Goal: Task Accomplishment & Management: Use online tool/utility

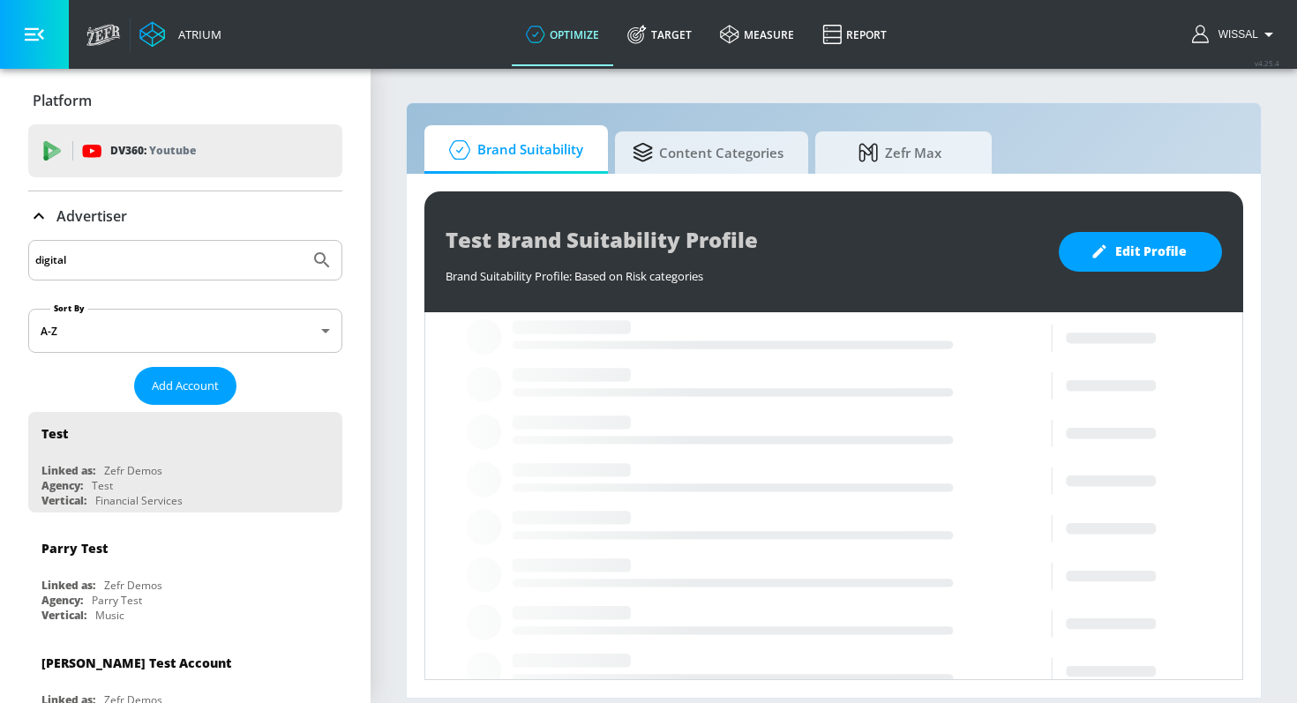
type input "digital"
click at [303, 241] on button "Submit Search" at bounding box center [322, 260] width 39 height 39
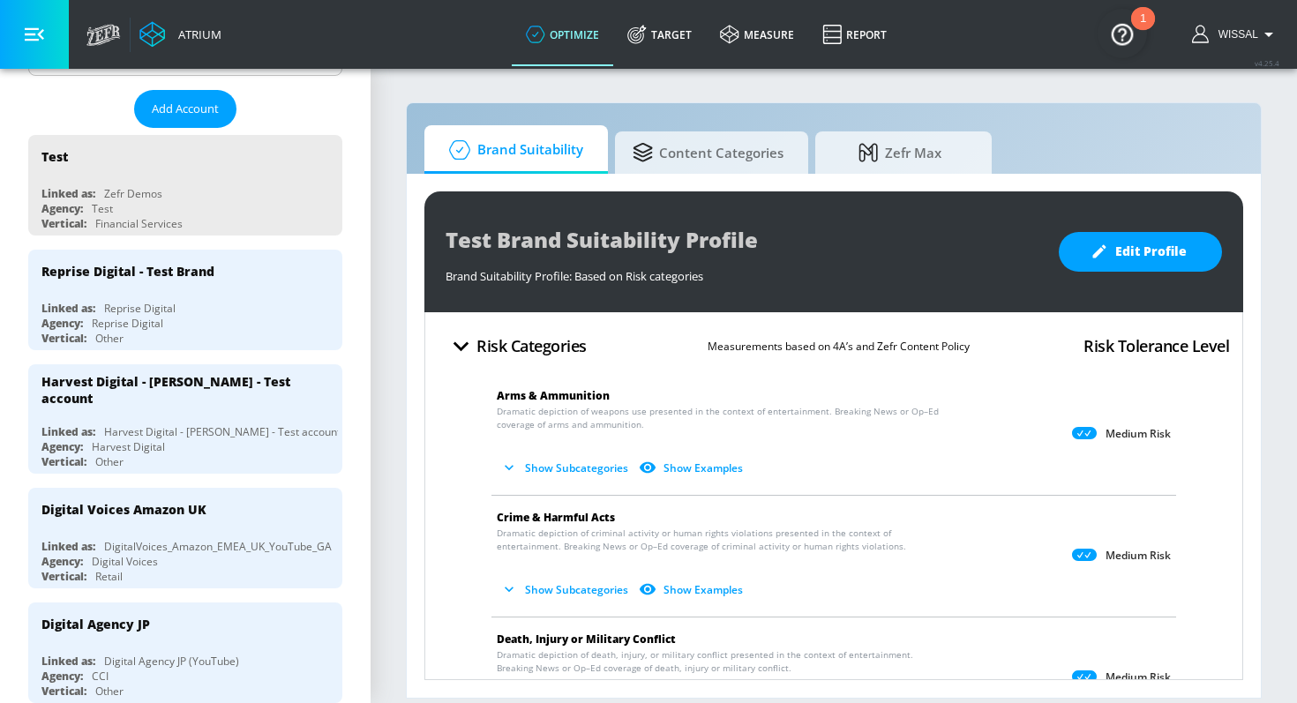
scroll to position [292, 0]
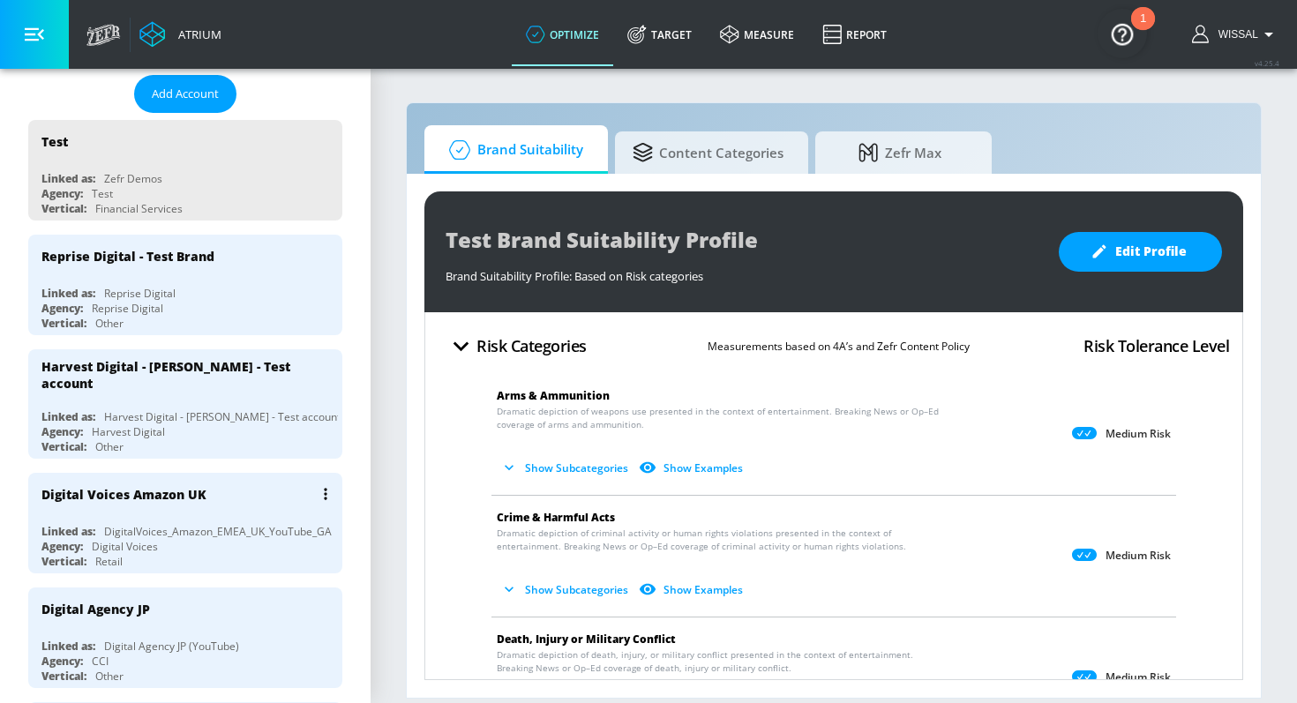
click at [205, 524] on div "DigitalVoices_Amazon_EMEA_UK_YouTube_GA" at bounding box center [218, 531] width 228 height 15
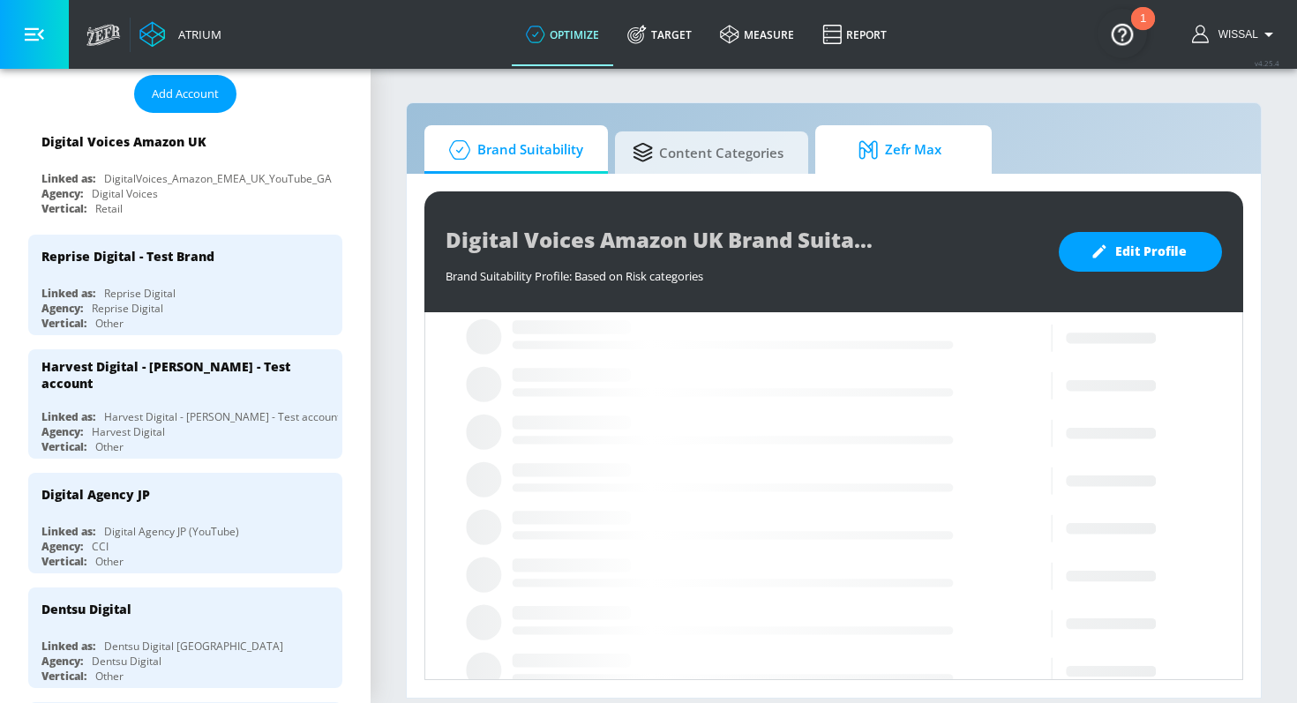
click at [876, 162] on span "Zefr Max" at bounding box center [900, 150] width 134 height 42
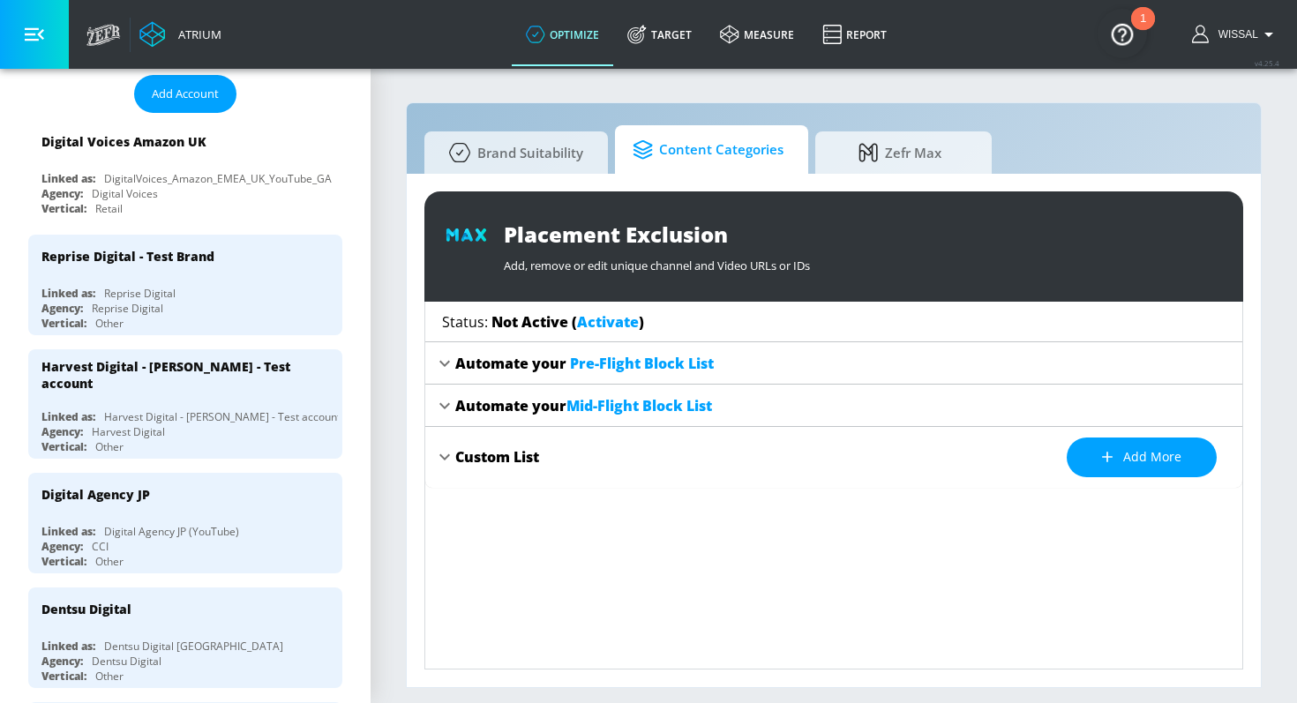
click at [694, 155] on span "Content Categories" at bounding box center [708, 150] width 151 height 42
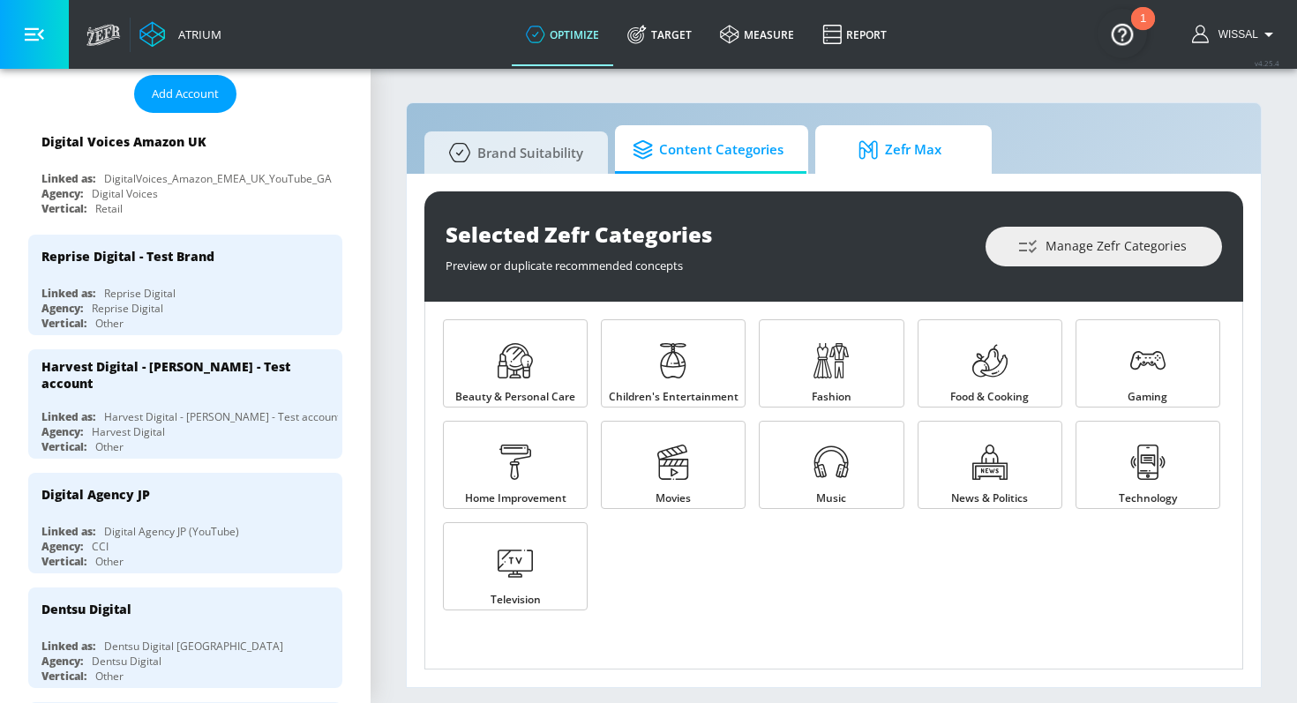
click at [833, 148] on span "Zefr Max" at bounding box center [900, 150] width 134 height 42
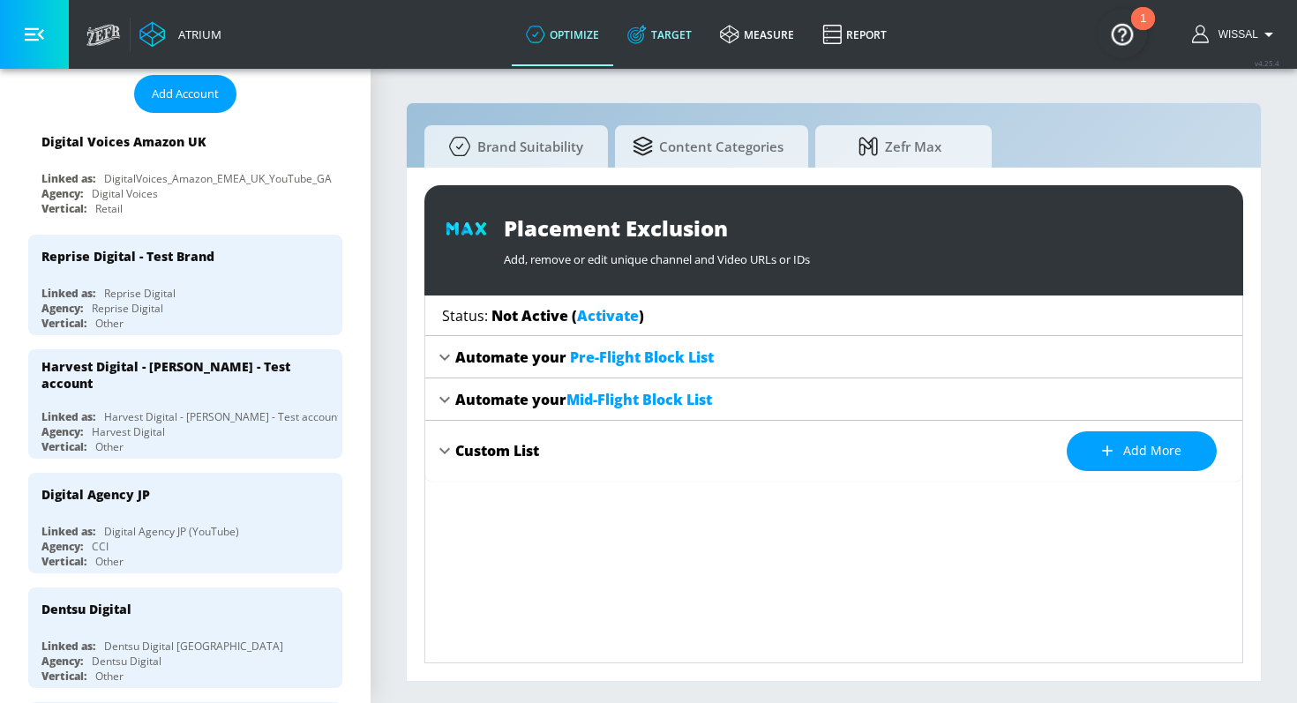
click at [680, 27] on link "Target" at bounding box center [659, 35] width 93 height 64
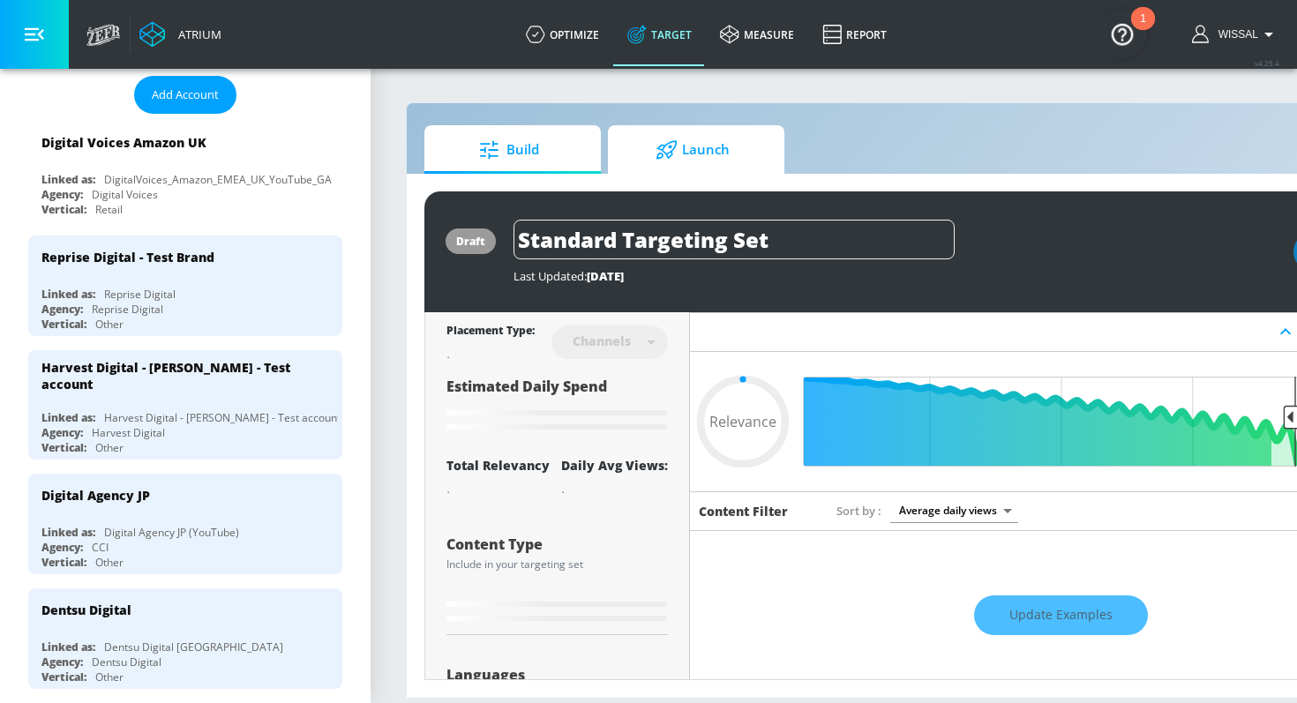
type input "0.05"
click at [702, 141] on span "Launch" at bounding box center [693, 150] width 134 height 42
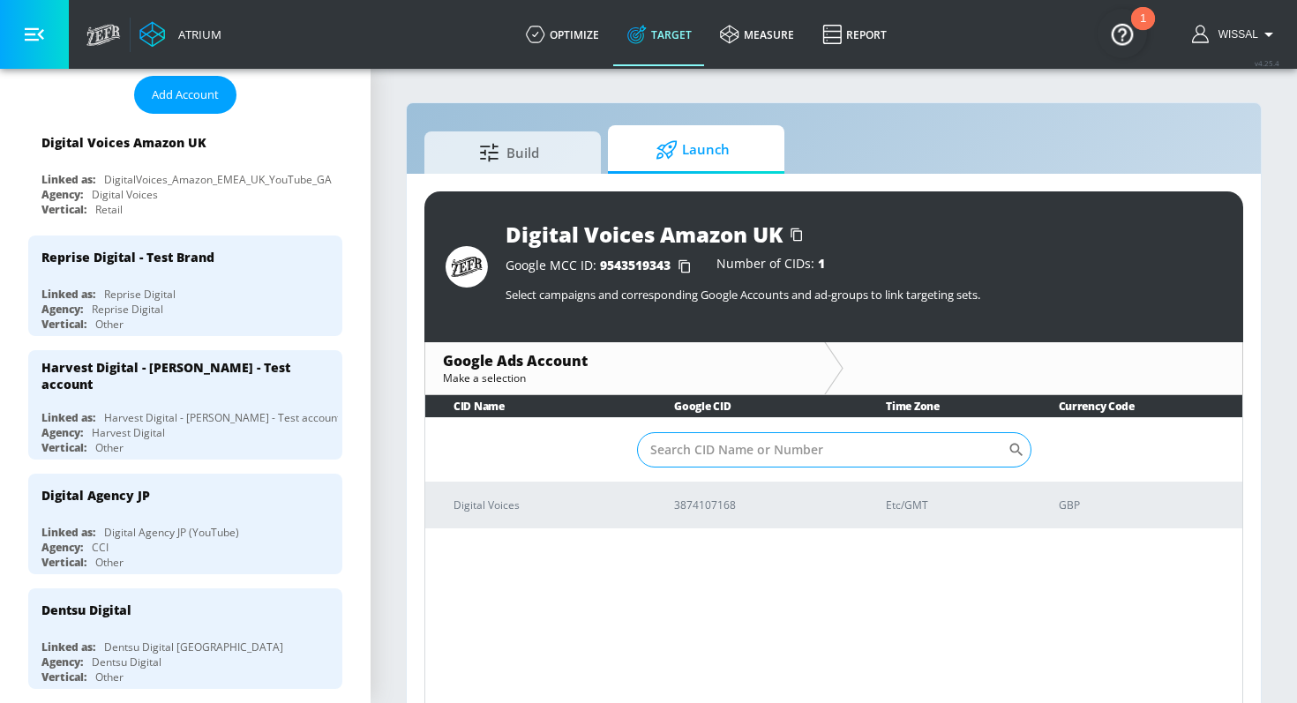
click at [687, 452] on input "Sort By" at bounding box center [822, 449] width 371 height 35
paste input "281497979074482"
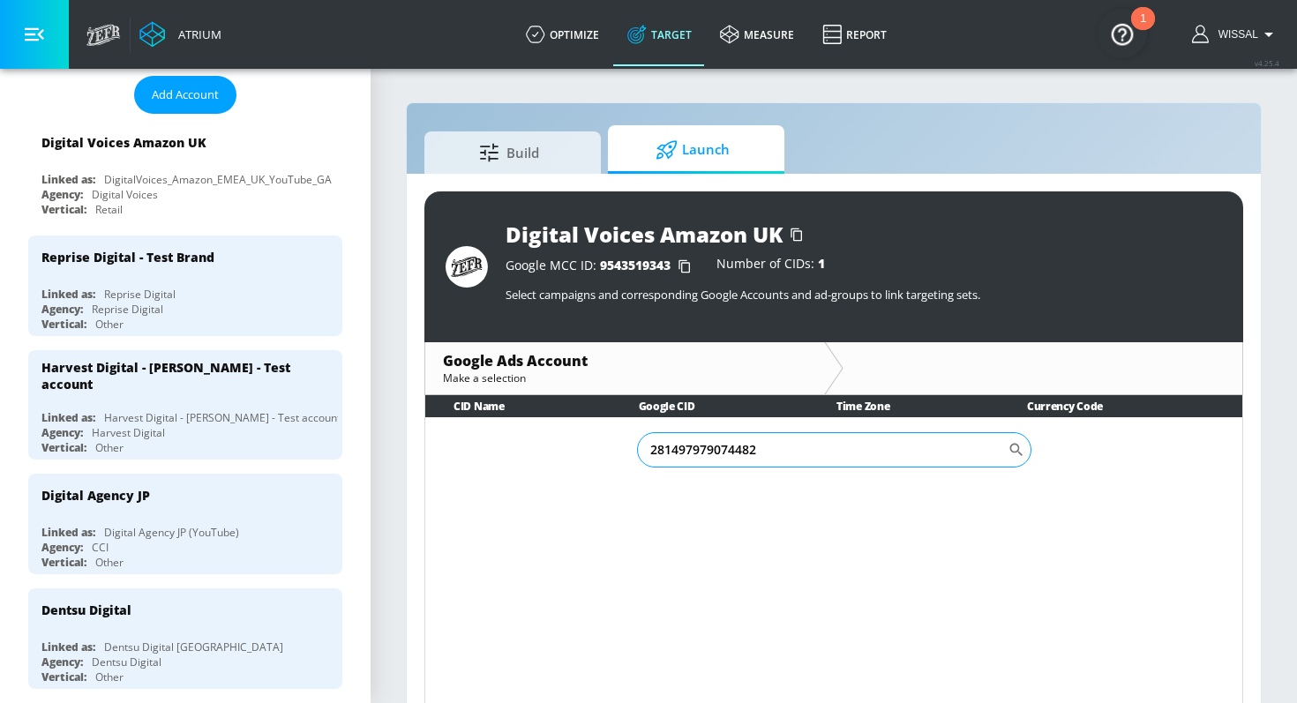
type input "281497979074482"
